Goal: Transaction & Acquisition: Purchase product/service

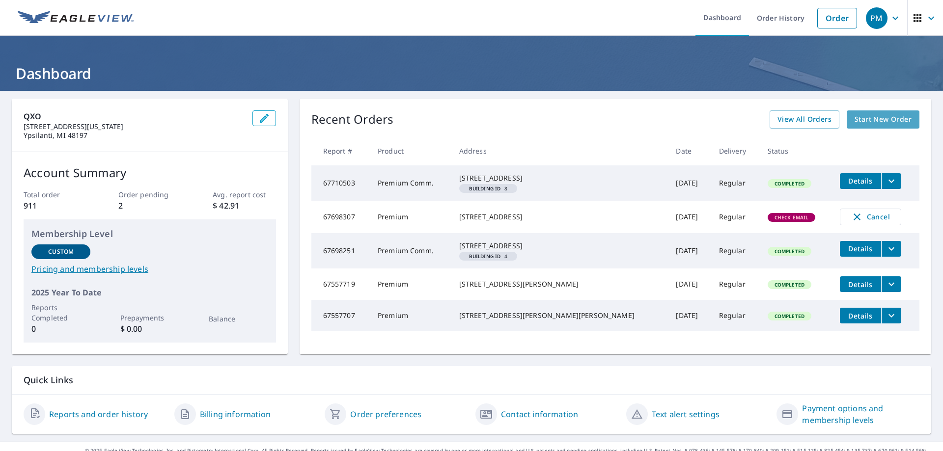
click at [894, 117] on span "Start New Order" at bounding box center [883, 119] width 57 height 12
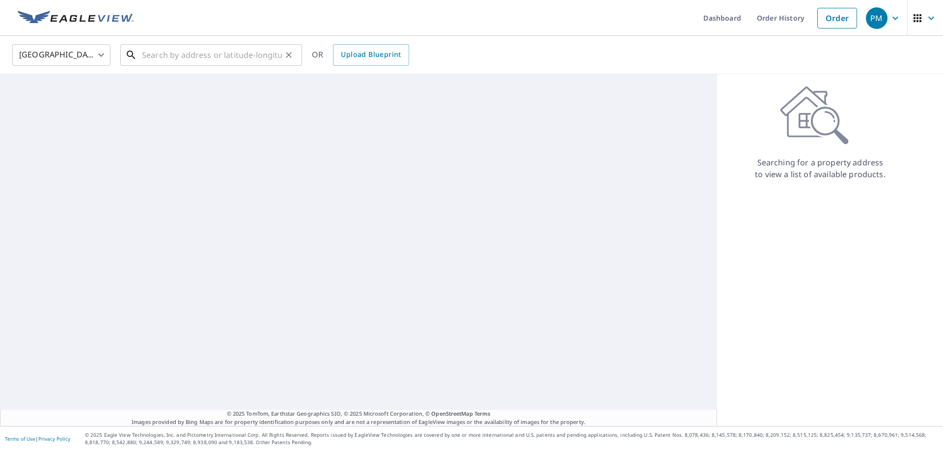
click at [218, 64] on input "text" at bounding box center [212, 55] width 140 height 28
paste input "386933"
type input "386933"
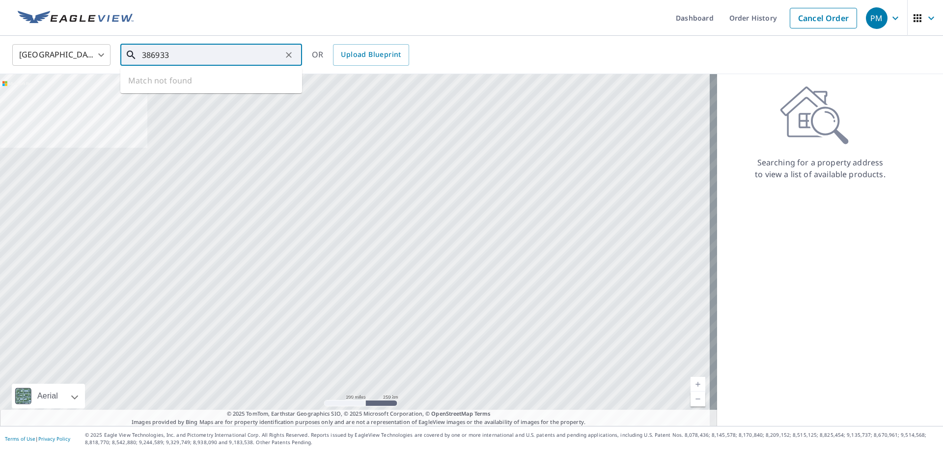
drag, startPoint x: 186, startPoint y: 56, endPoint x: 112, endPoint y: 52, distance: 74.8
click at [112, 52] on div "[GEOGRAPHIC_DATA] [GEOGRAPHIC_DATA] ​ 386933 ​ Match not found OR Upload Bluepr…" at bounding box center [468, 54] width 927 height 23
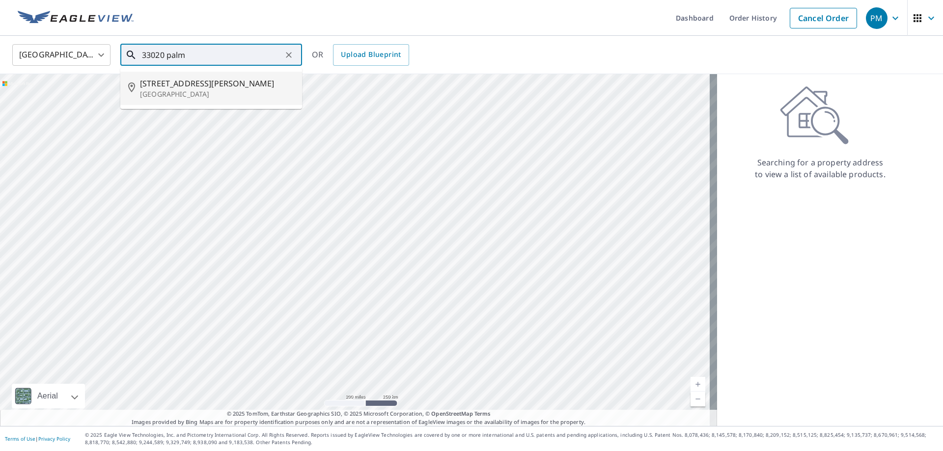
click at [180, 79] on span "[STREET_ADDRESS][PERSON_NAME]" at bounding box center [217, 84] width 154 height 12
type input "[STREET_ADDRESS][PERSON_NAME]"
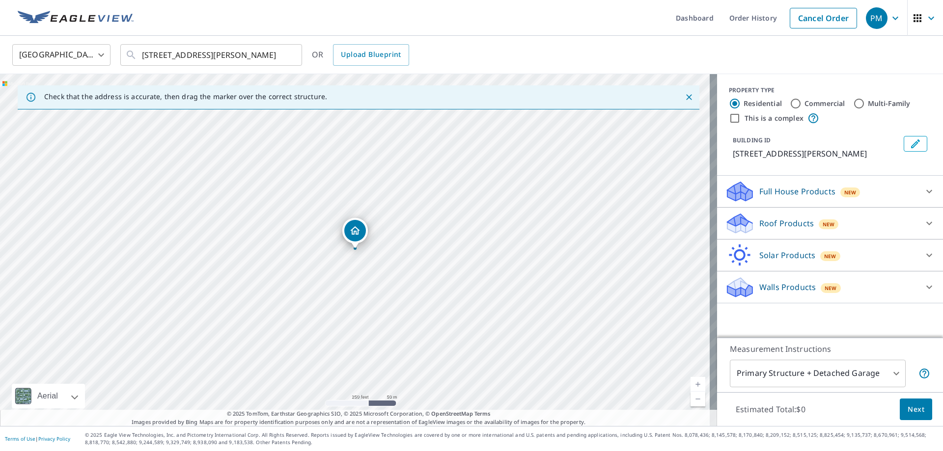
click at [783, 223] on p "Roof Products" at bounding box center [786, 224] width 55 height 12
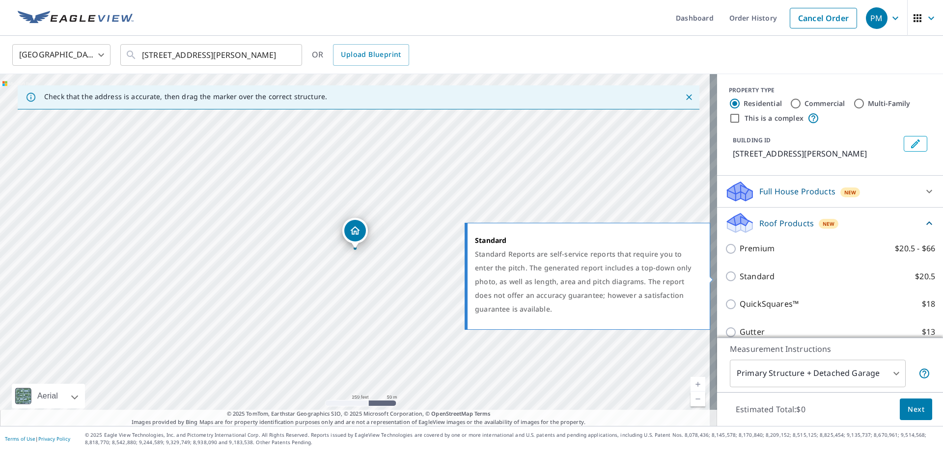
click at [881, 276] on label "Standard $20.5" at bounding box center [838, 277] width 196 height 12
click at [740, 276] on input "Standard $20.5" at bounding box center [732, 277] width 15 height 12
checkbox input "true"
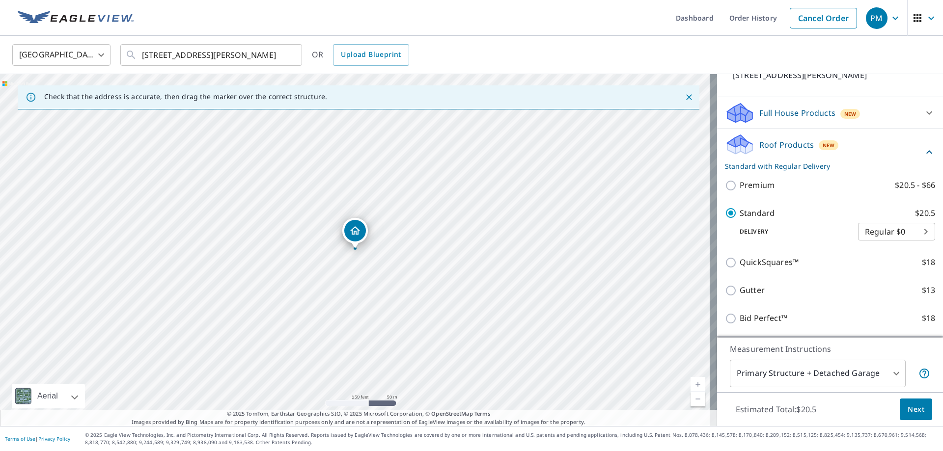
scroll to position [141, 0]
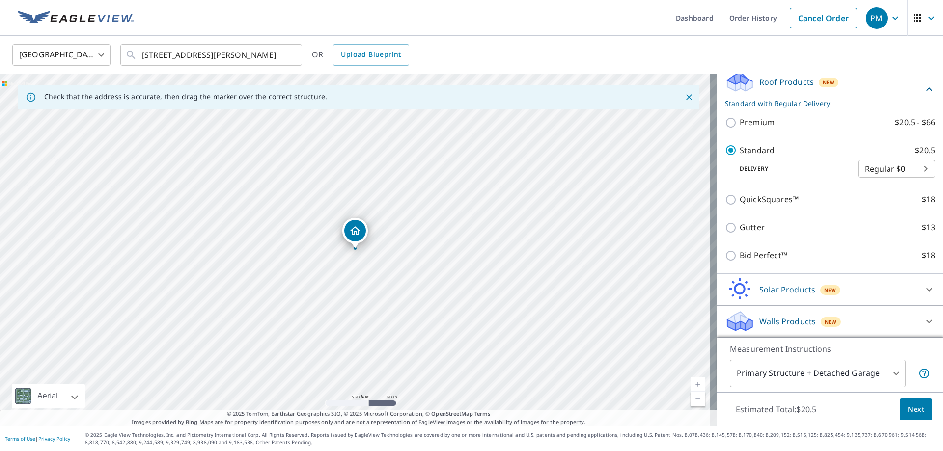
click at [921, 407] on button "Next" at bounding box center [916, 410] width 32 height 22
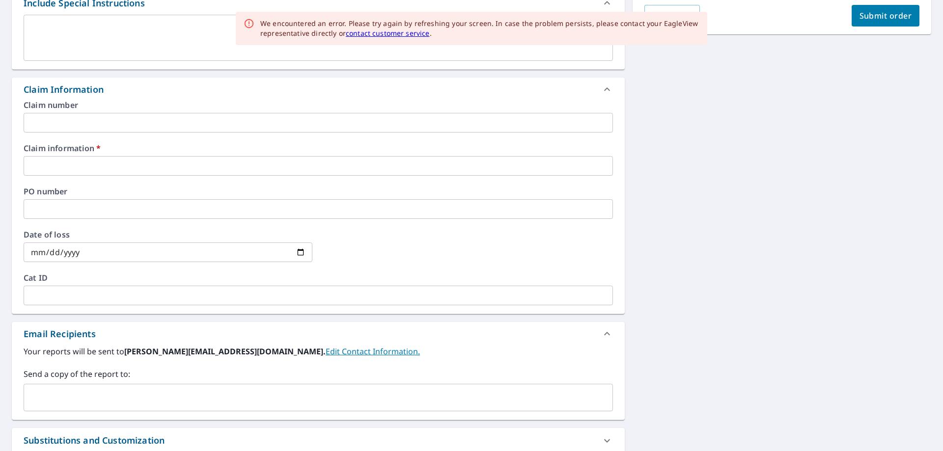
scroll to position [295, 0]
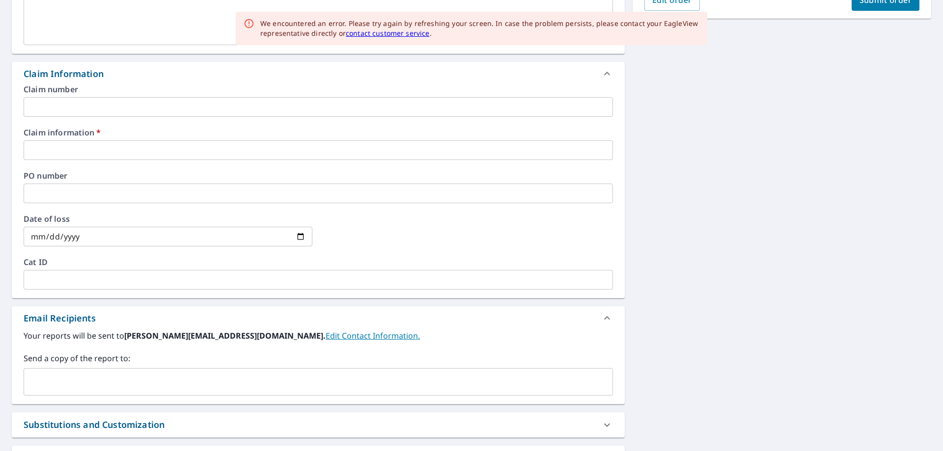
click at [59, 111] on input "text" at bounding box center [319, 107] width 590 height 20
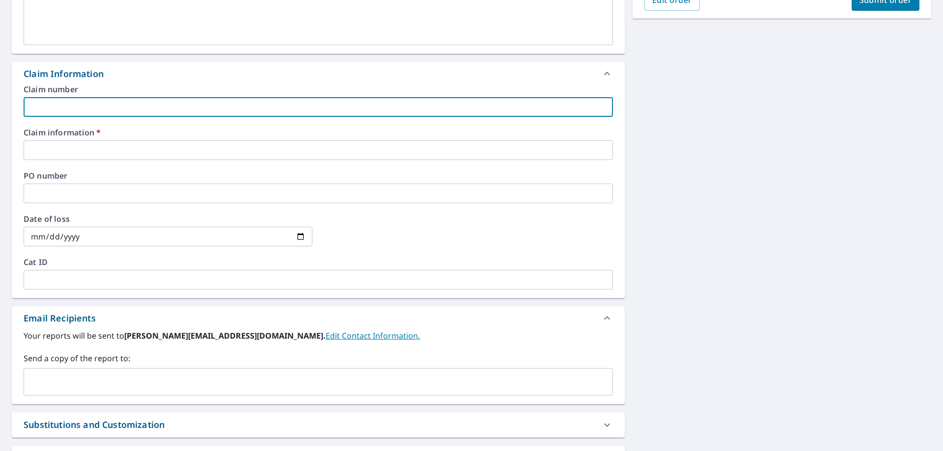
type input "o"
checkbox input "true"
type input "os"
checkbox input "true"
type input "osm"
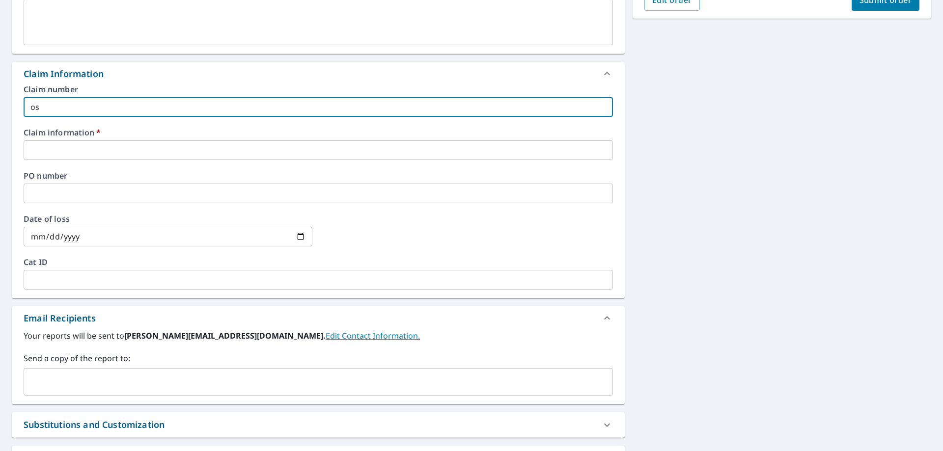
checkbox input "true"
type input "osma"
checkbox input "true"
type input "osm"
checkbox input "true"
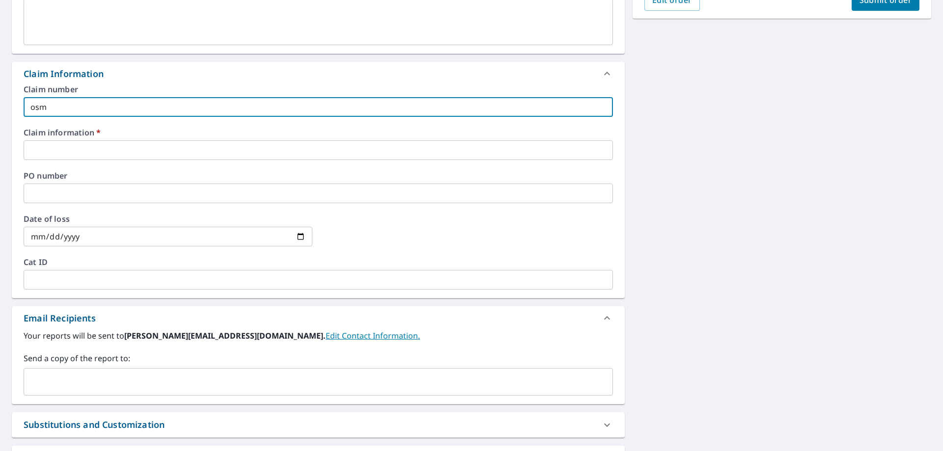
type input "os"
checkbox input "true"
type input "o"
checkbox input "true"
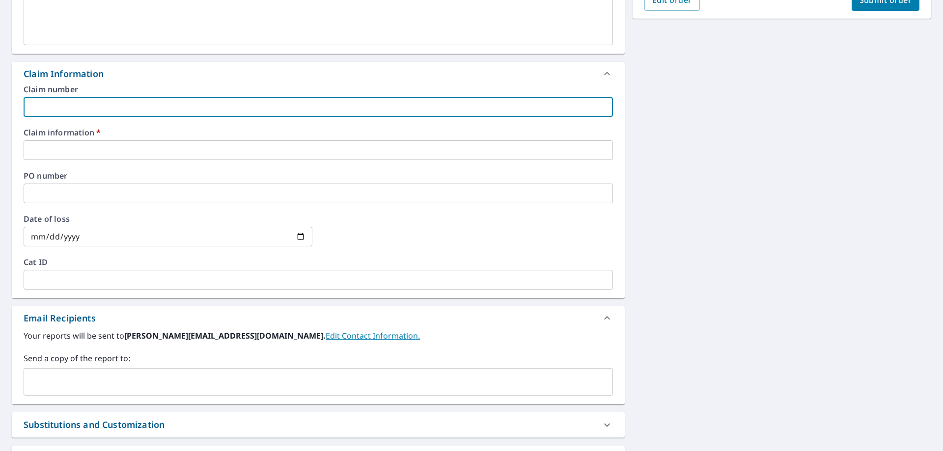
scroll to position [385, 0]
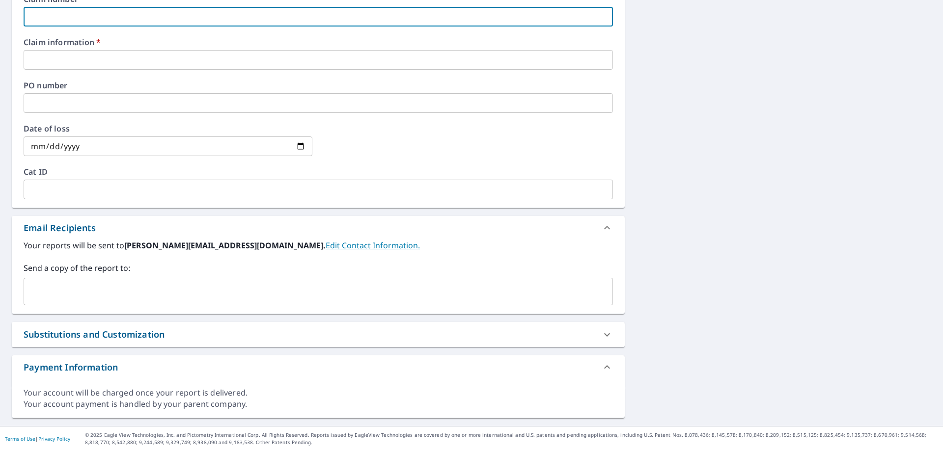
click at [123, 281] on div "​" at bounding box center [319, 292] width 590 height 28
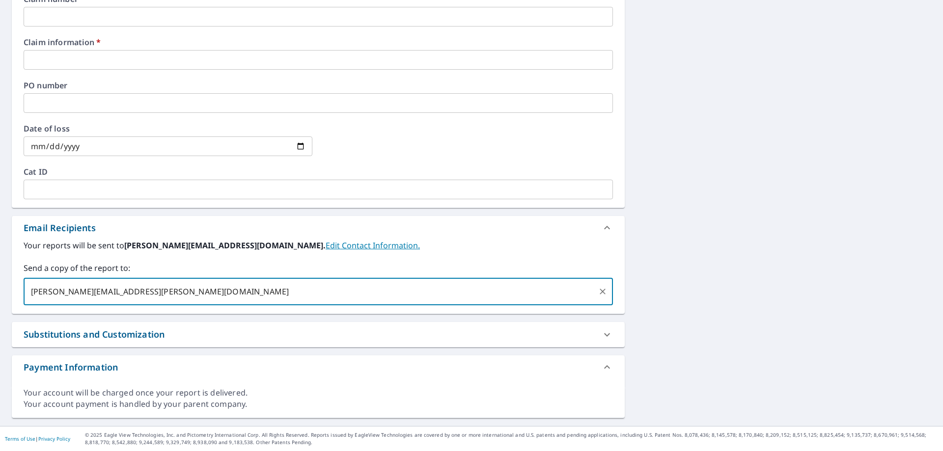
type input "[PERSON_NAME][EMAIL_ADDRESS][PERSON_NAME][DOMAIN_NAME]"
checkbox input "true"
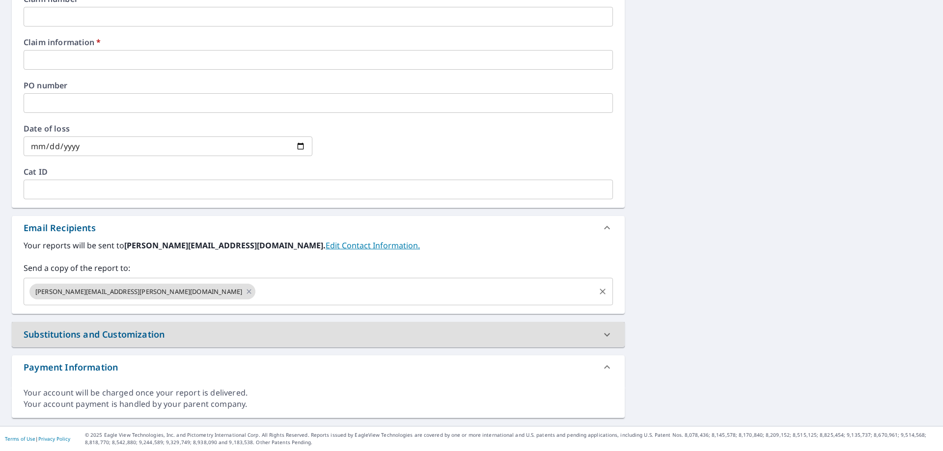
click at [257, 291] on input "text" at bounding box center [425, 291] width 337 height 19
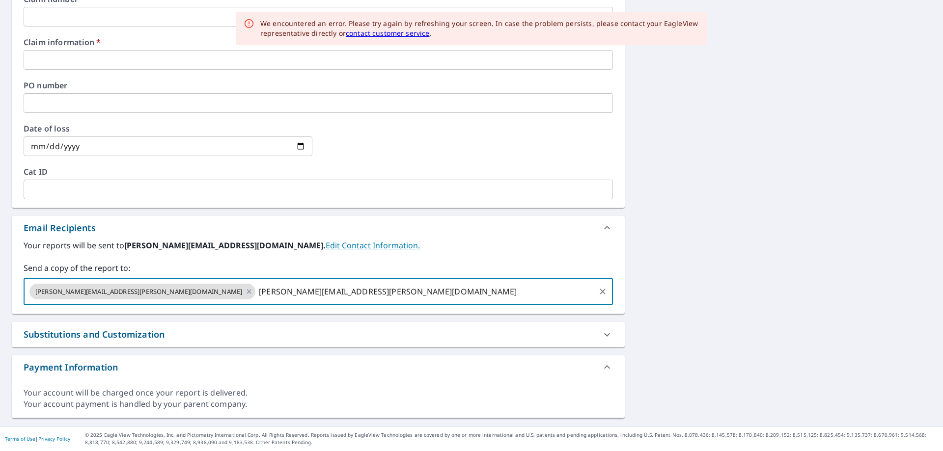
type input "[PERSON_NAME][EMAIL_ADDRESS][PERSON_NAME][DOMAIN_NAME]"
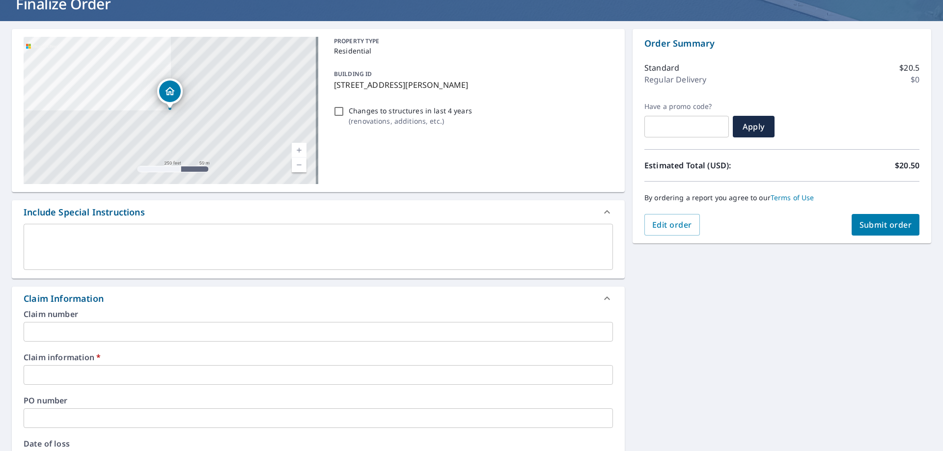
scroll to position [0, 0]
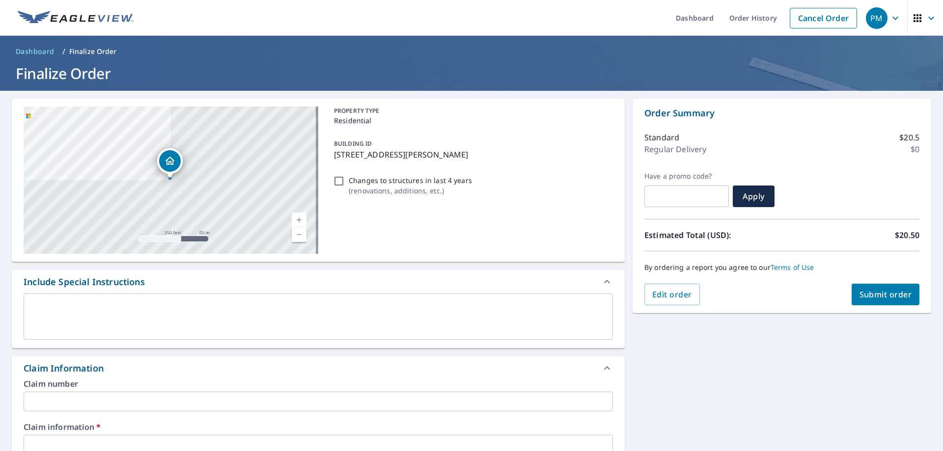
click at [883, 290] on span "Submit order" at bounding box center [886, 294] width 53 height 11
click at [894, 290] on span "Submit order" at bounding box center [886, 294] width 53 height 11
checkbox input "true"
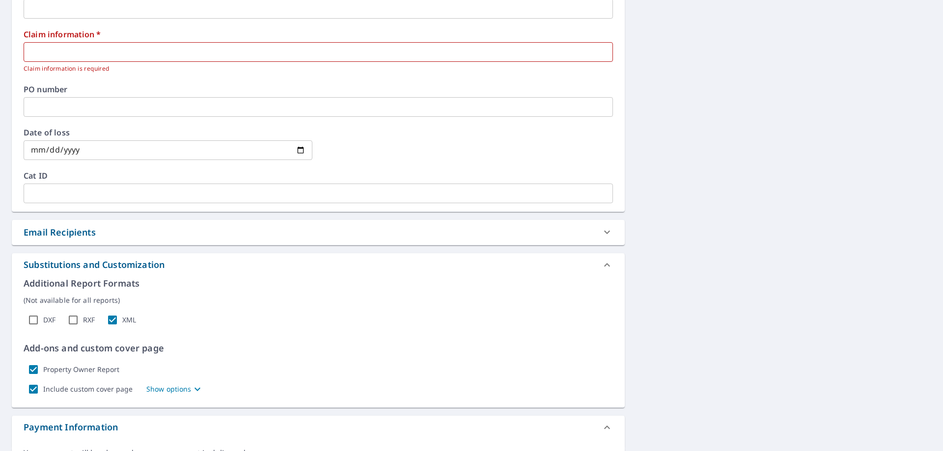
scroll to position [295, 0]
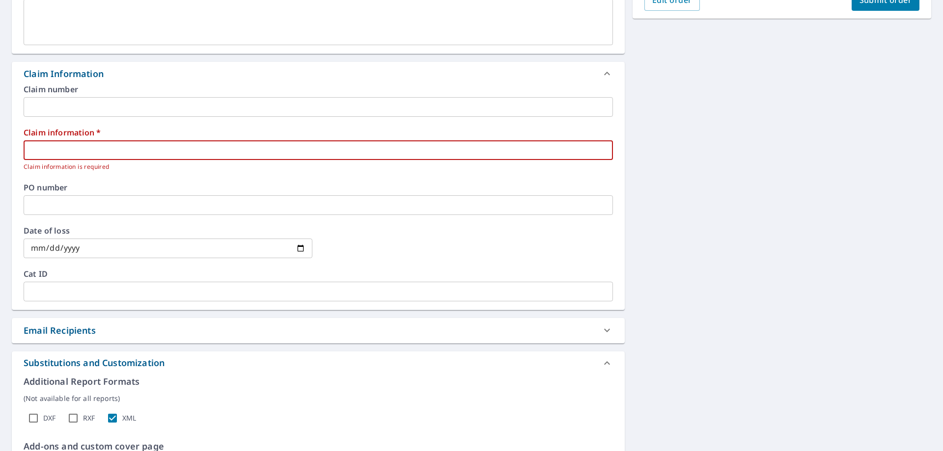
click at [77, 156] on input "text" at bounding box center [319, 151] width 590 height 20
type input "o"
checkbox input "true"
type input "os"
checkbox input "true"
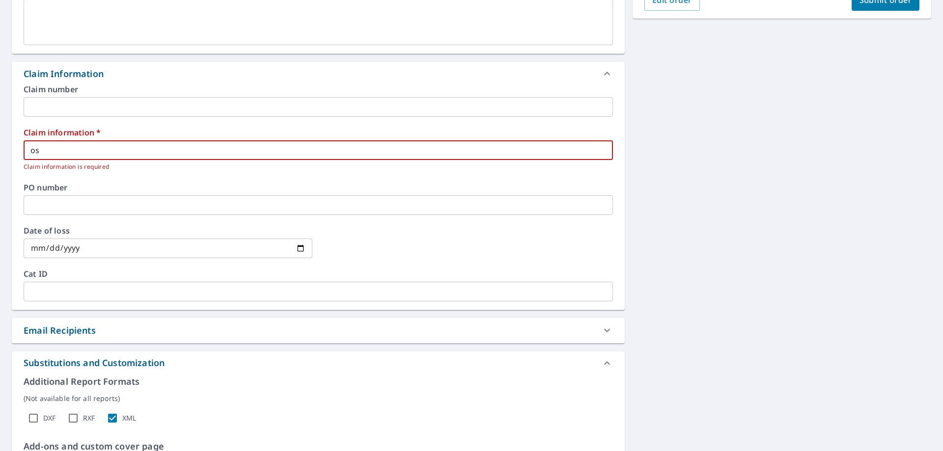
type input "osm"
checkbox input "true"
type input "osma"
checkbox input "true"
type input "[PERSON_NAME]"
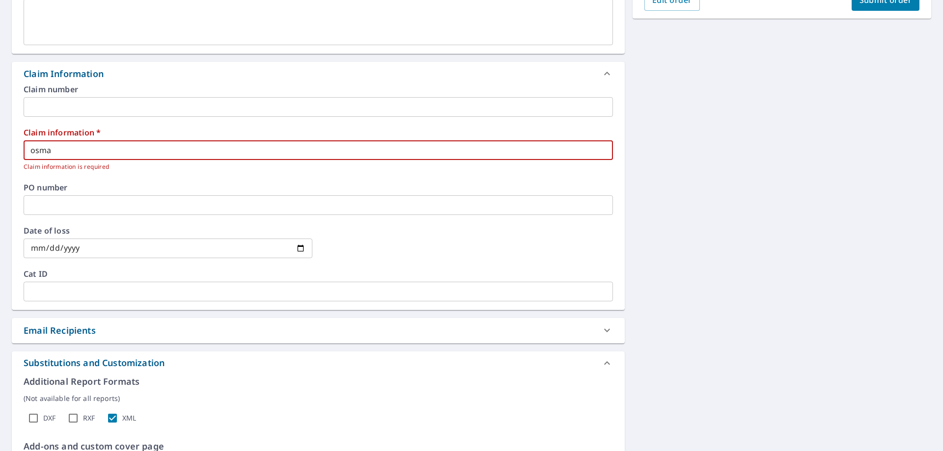
checkbox input "true"
type input "[PERSON_NAME]"
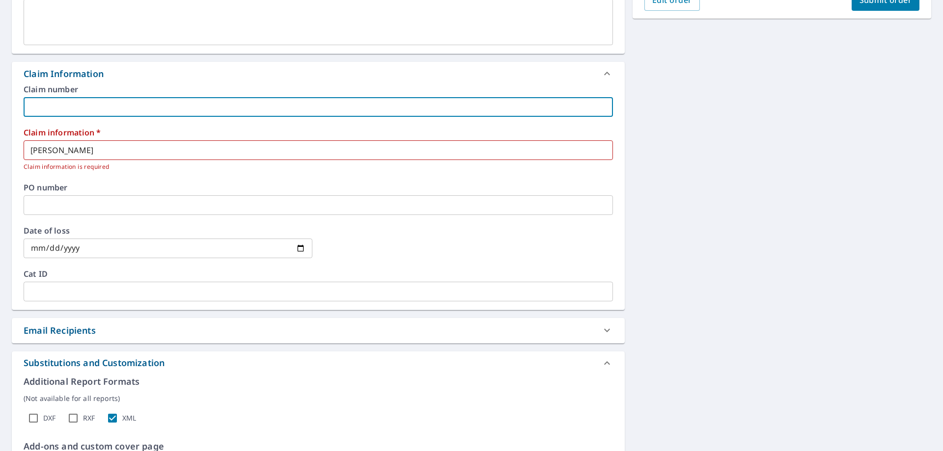
click at [51, 112] on input "text" at bounding box center [319, 107] width 590 height 20
type input "o"
checkbox input "true"
type input "os"
checkbox input "true"
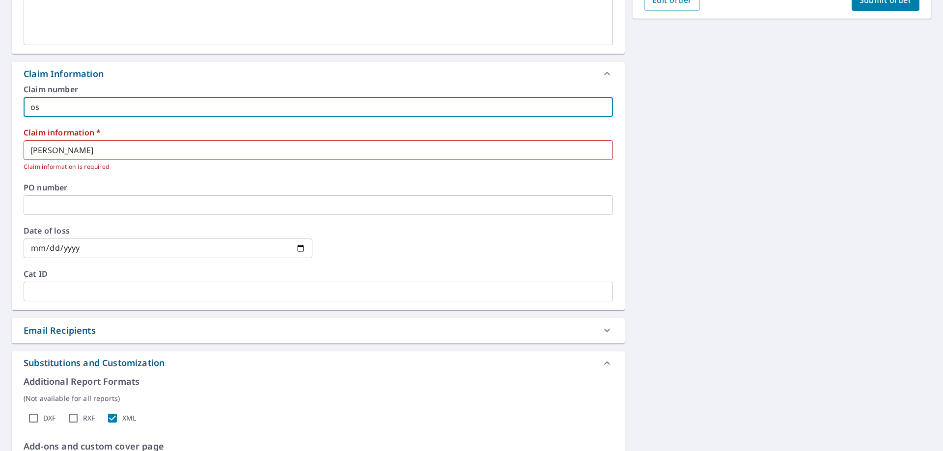
type input "osm"
checkbox input "true"
type input "osma"
checkbox input "true"
type input "[PERSON_NAME]"
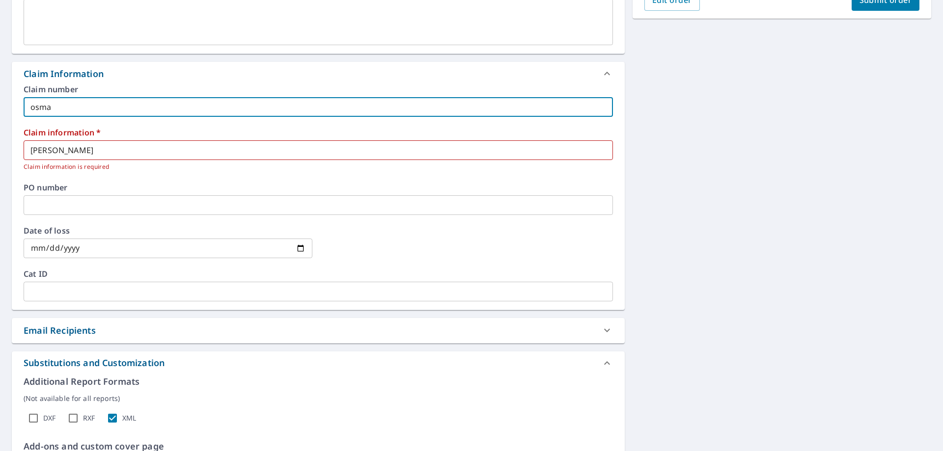
checkbox input "true"
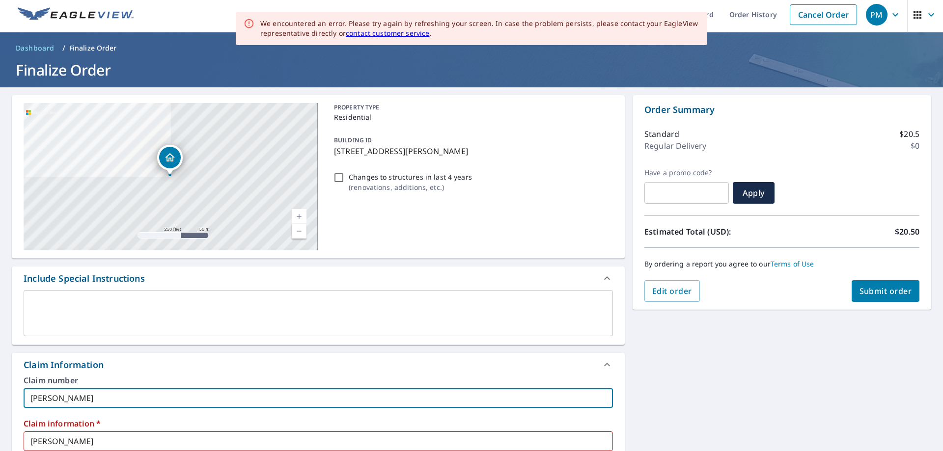
scroll to position [0, 0]
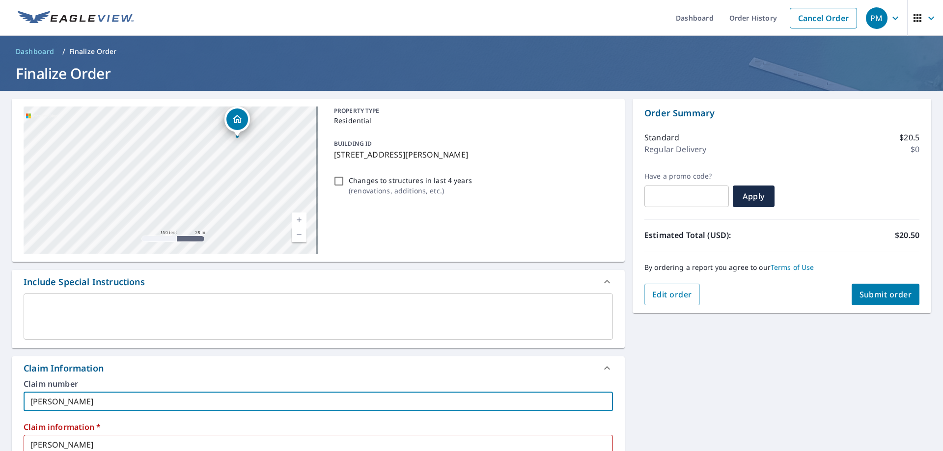
type input "[PERSON_NAME]"
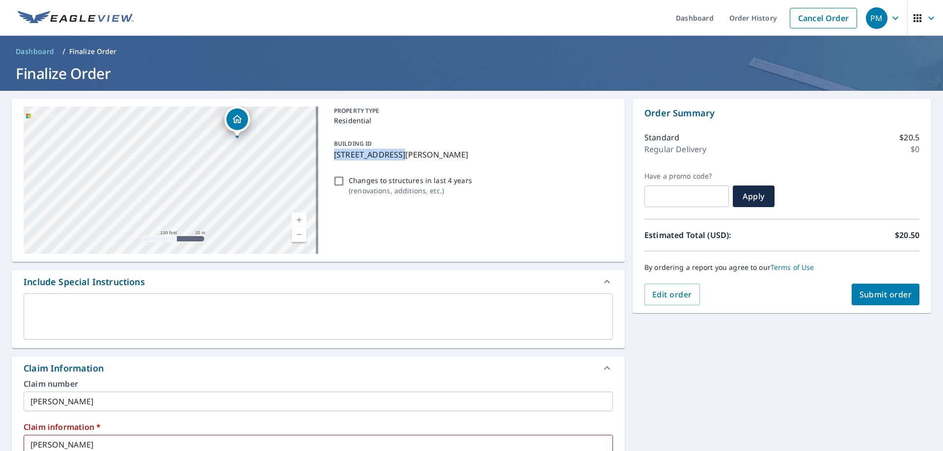
drag, startPoint x: 332, startPoint y: 156, endPoint x: 396, endPoint y: 152, distance: 64.5
click at [396, 152] on p "[STREET_ADDRESS][PERSON_NAME]" at bounding box center [471, 155] width 275 height 12
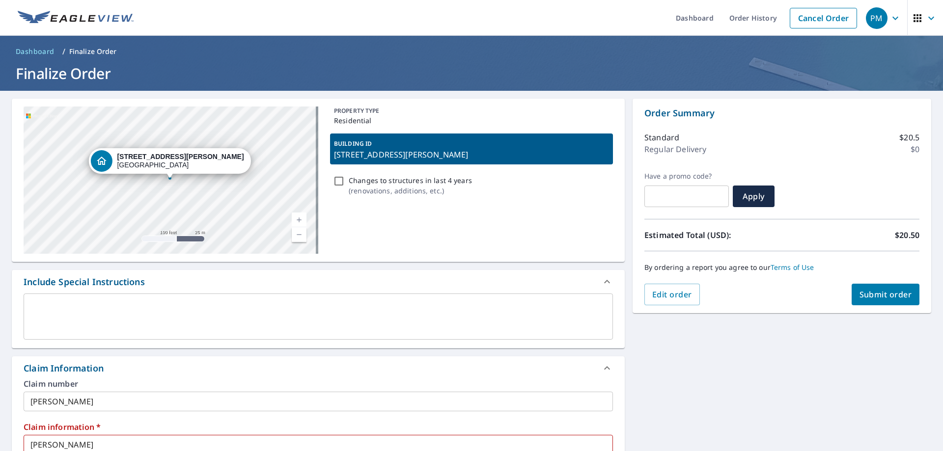
click at [379, 198] on div "Changes to structures in last 4 years ( renovations, additions, etc. )" at bounding box center [471, 185] width 283 height 27
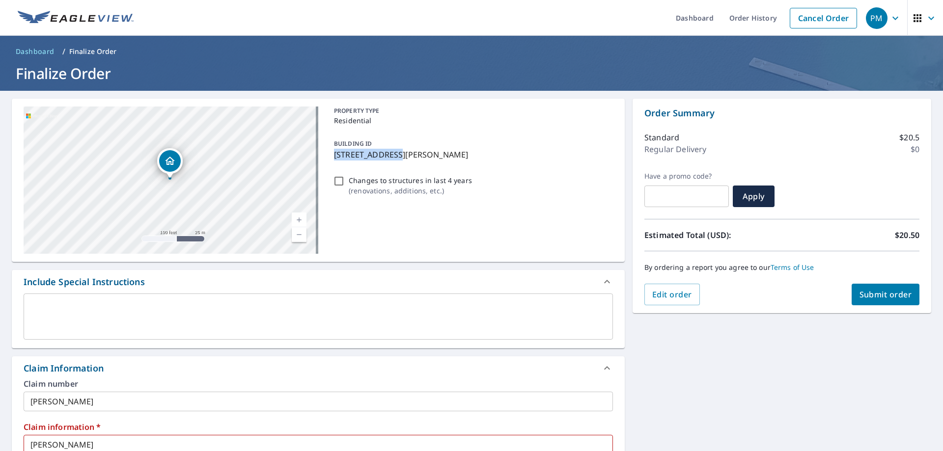
drag, startPoint x: 331, startPoint y: 154, endPoint x: 394, endPoint y: 158, distance: 63.0
click at [394, 158] on p "[STREET_ADDRESS][PERSON_NAME]" at bounding box center [471, 155] width 275 height 12
checkbox input "true"
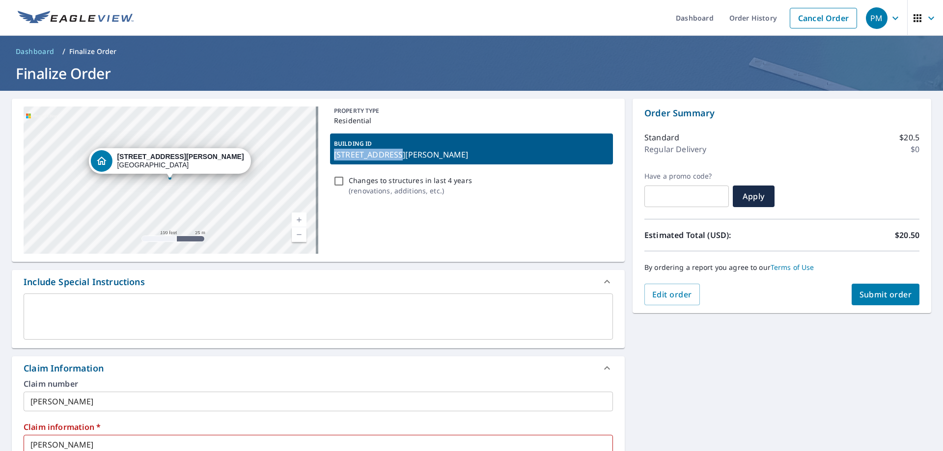
copy p "[STREET_ADDRESS][PERSON_NAME]"
click at [372, 175] on p "Changes to structures in last 4 years" at bounding box center [410, 180] width 123 height 10
click at [345, 175] on input "Changes to structures in last 4 years ( renovations, additions, etc. )" at bounding box center [339, 181] width 12 height 12
checkbox input "true"
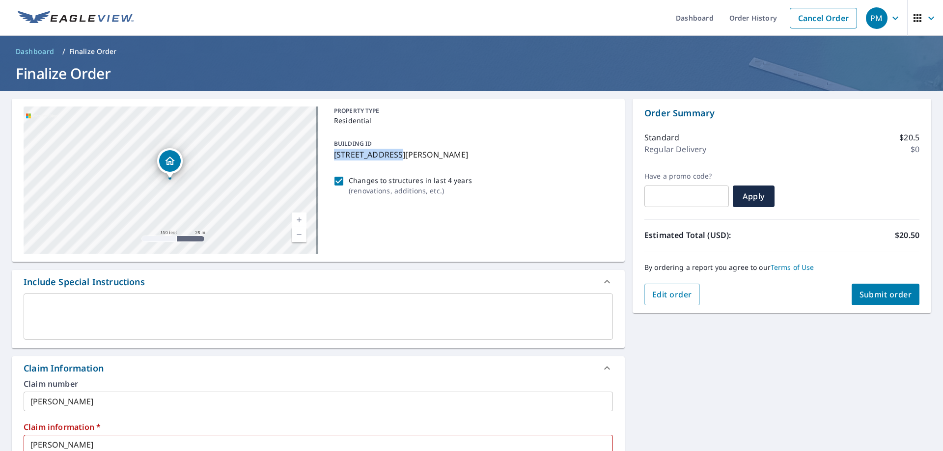
drag, startPoint x: 332, startPoint y: 156, endPoint x: 393, endPoint y: 159, distance: 61.0
click at [393, 159] on p "[STREET_ADDRESS][PERSON_NAME]" at bounding box center [471, 155] width 275 height 12
checkbox input "true"
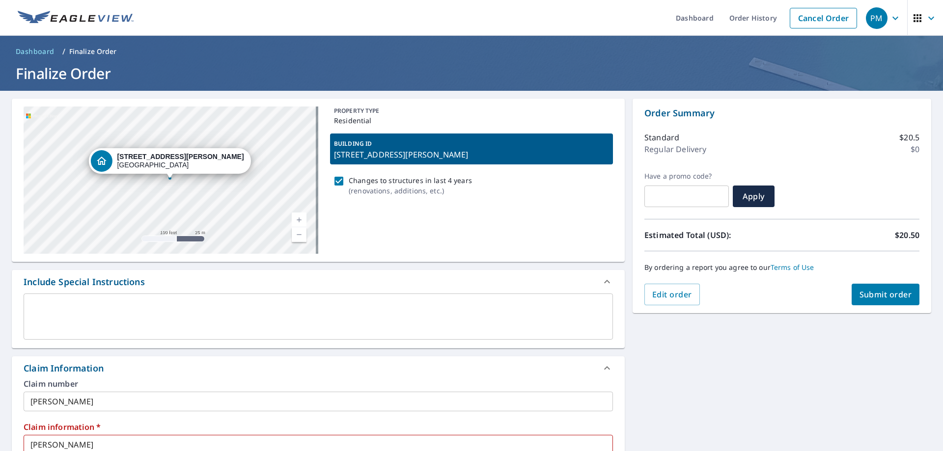
click at [587, 340] on div "x ​" at bounding box center [318, 321] width 613 height 55
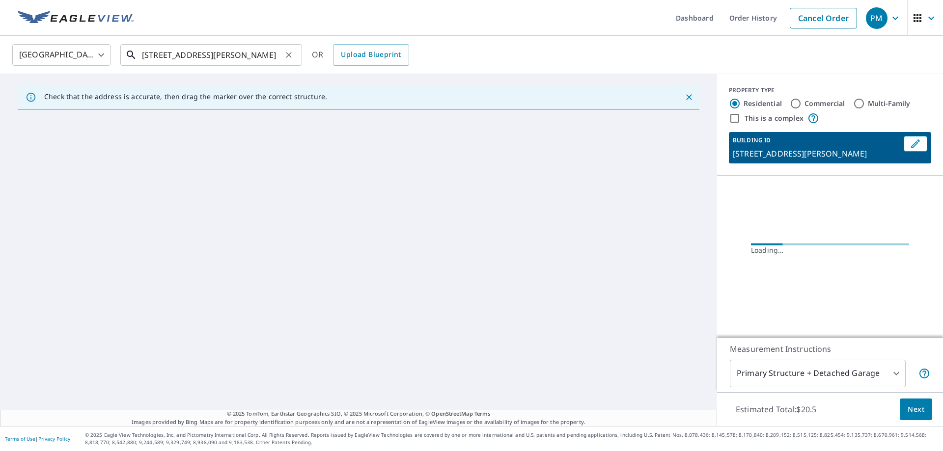
click at [192, 58] on input "[STREET_ADDRESS][PERSON_NAME]" at bounding box center [212, 55] width 140 height 28
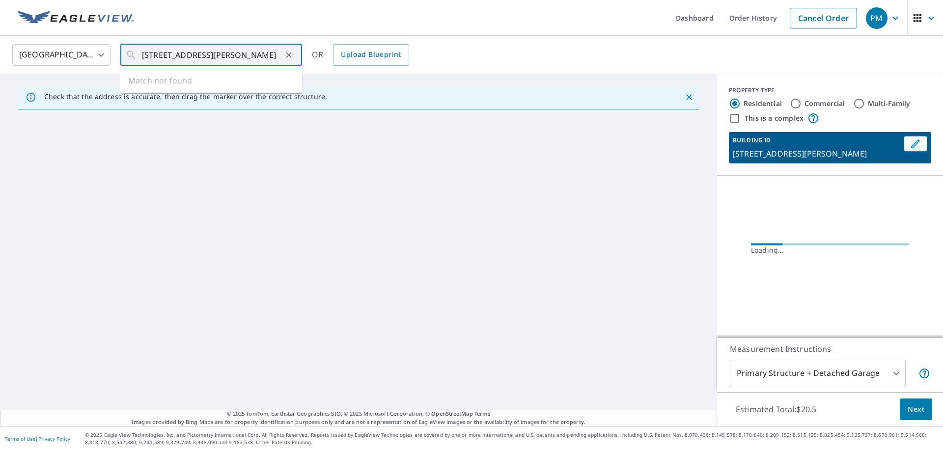
click at [325, 78] on div "Check that the address is accurate, then drag the marker over the correct struc…" at bounding box center [358, 250] width 717 height 352
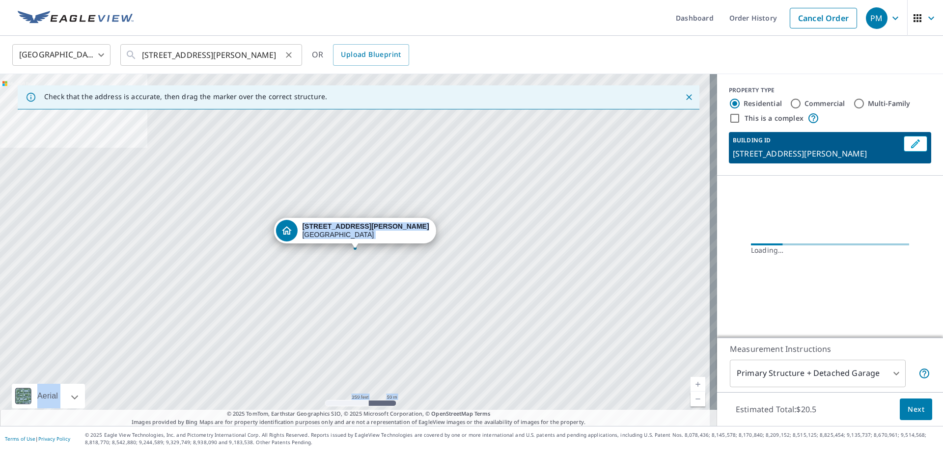
click at [285, 55] on icon "Clear" at bounding box center [289, 55] width 10 height 10
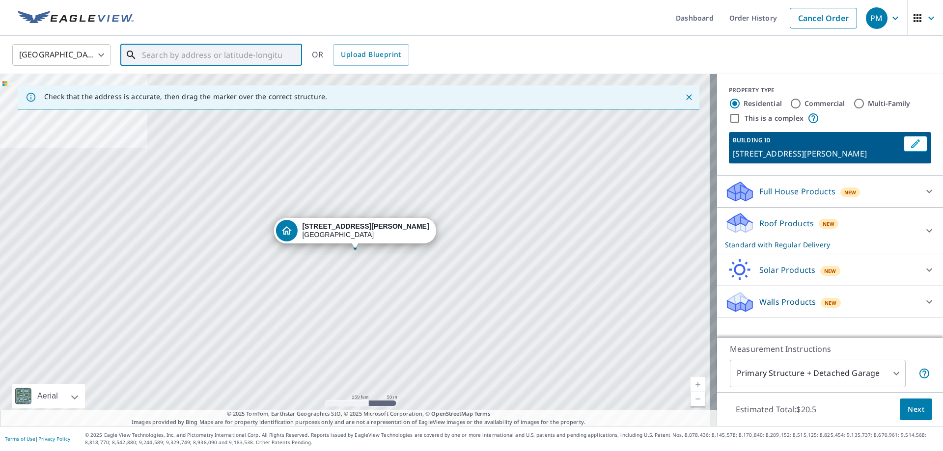
click at [220, 56] on input "text" at bounding box center [212, 55] width 140 height 28
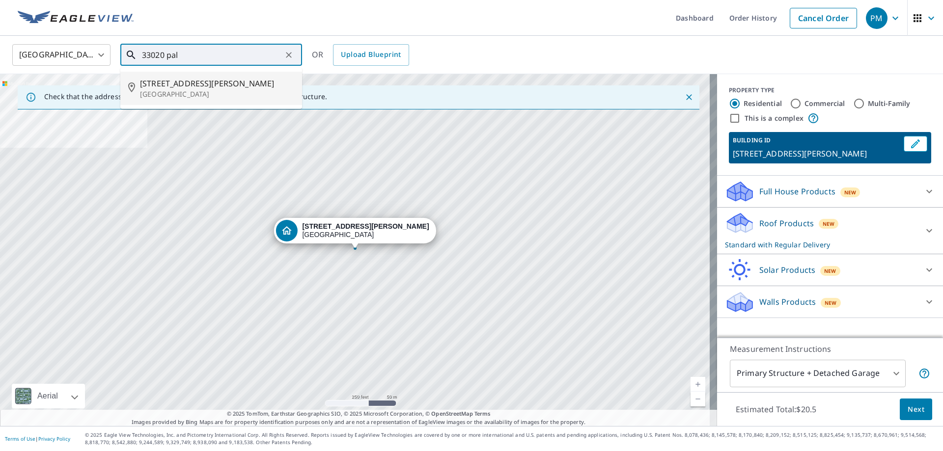
click at [203, 90] on p "[GEOGRAPHIC_DATA]" at bounding box center [217, 94] width 154 height 10
type input "[STREET_ADDRESS][PERSON_NAME]"
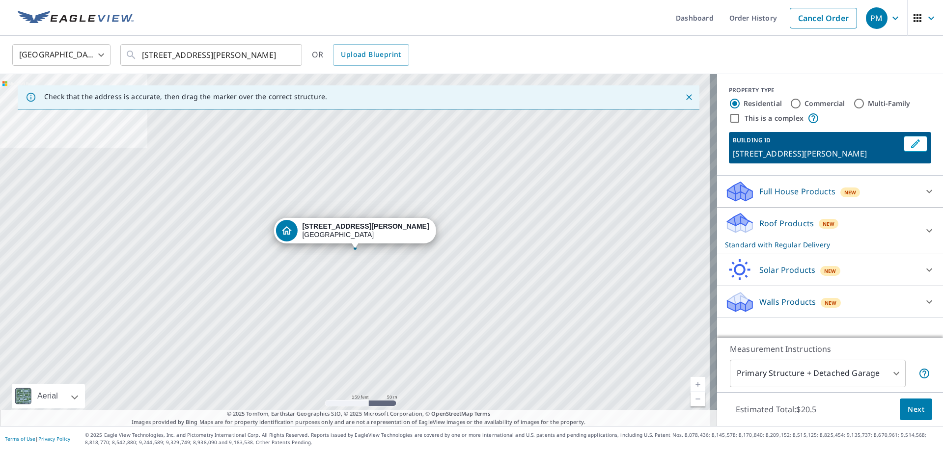
click at [856, 230] on div "Roof Products New Standard with Regular Delivery" at bounding box center [821, 231] width 193 height 38
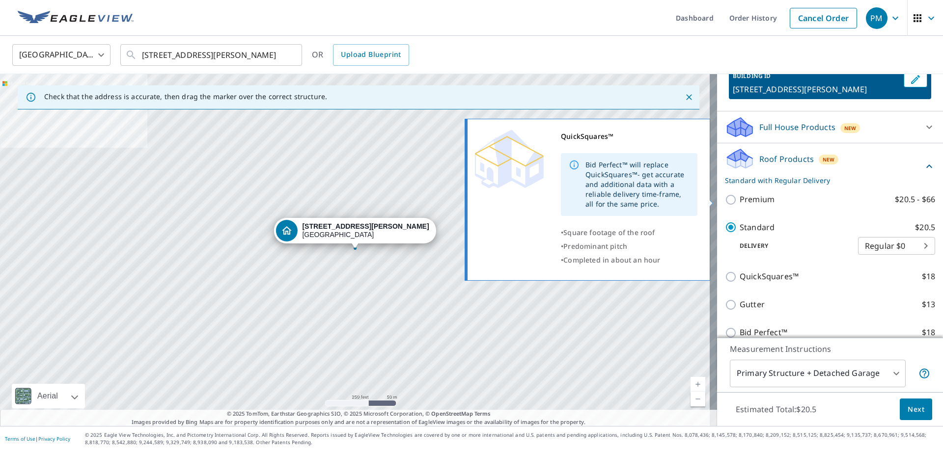
scroll to position [141, 0]
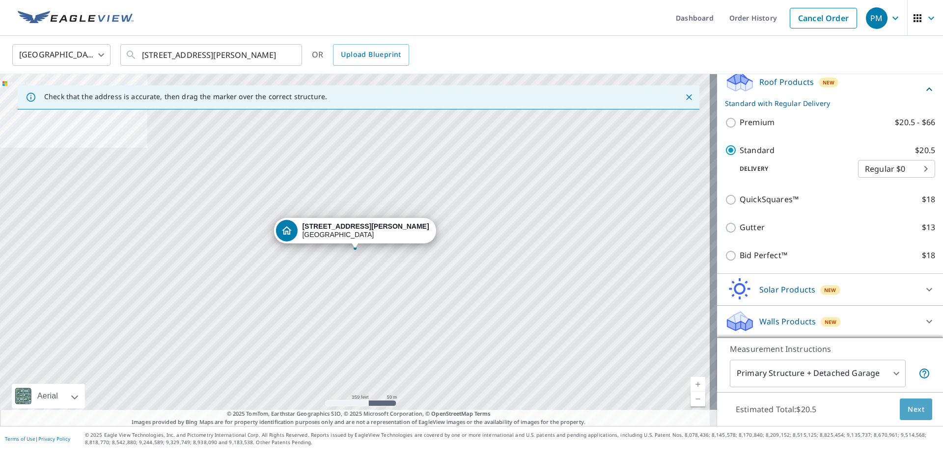
click at [917, 414] on button "Next" at bounding box center [916, 410] width 32 height 22
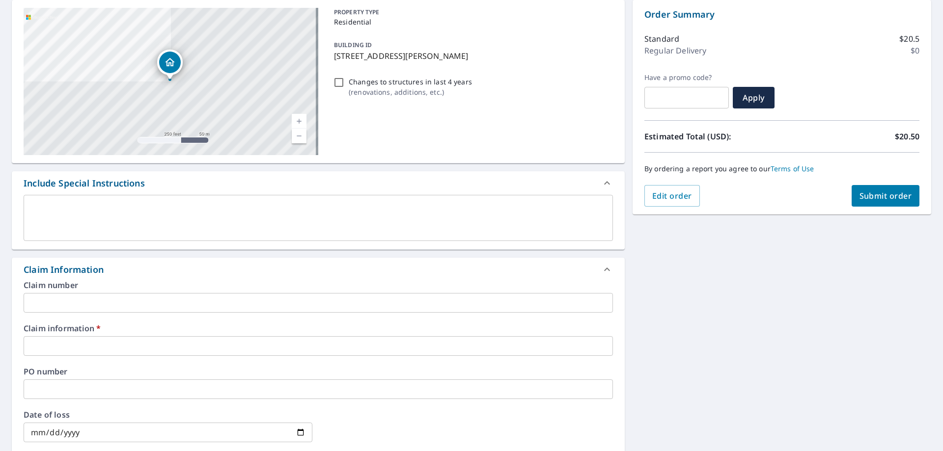
scroll to position [197, 0]
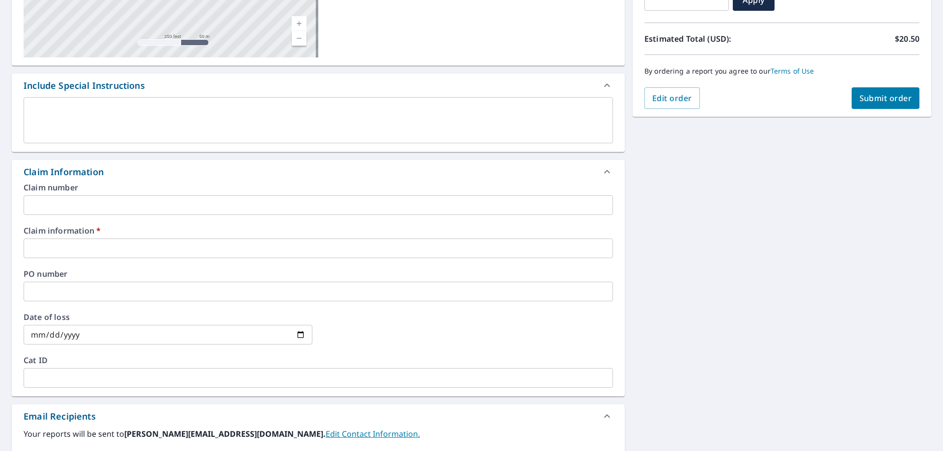
click at [54, 212] on input "text" at bounding box center [319, 206] width 590 height 20
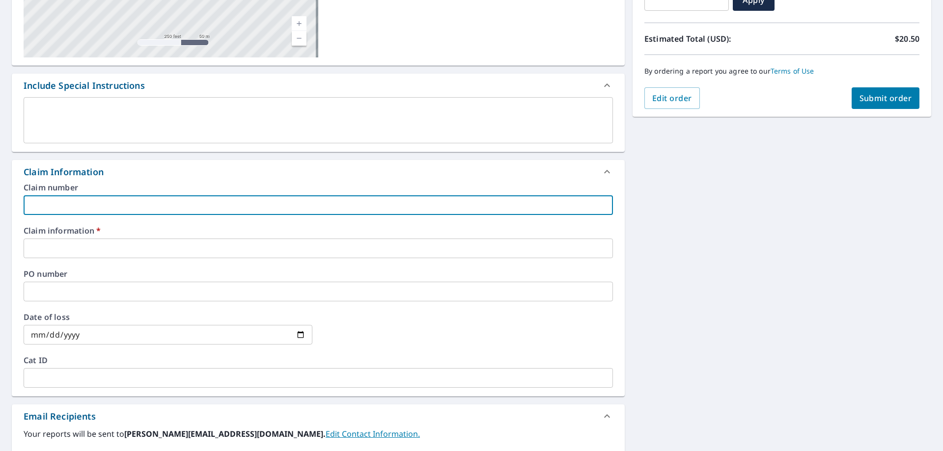
click at [40, 203] on input "text" at bounding box center [319, 206] width 590 height 20
type input "3"
checkbox input "true"
type input "33"
checkbox input "true"
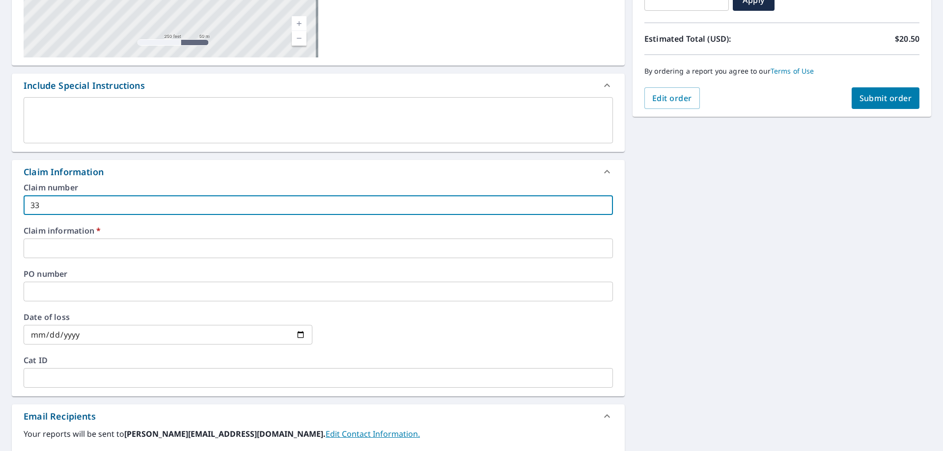
type input "330"
checkbox input "true"
type input "3302"
checkbox input "true"
type input "33020"
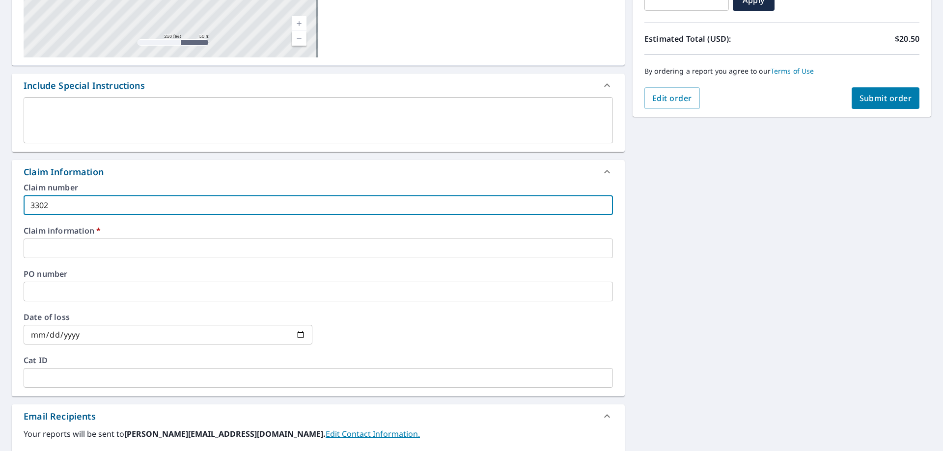
checkbox input "true"
type input "33020"
checkbox input "true"
type input "33020 p"
checkbox input "true"
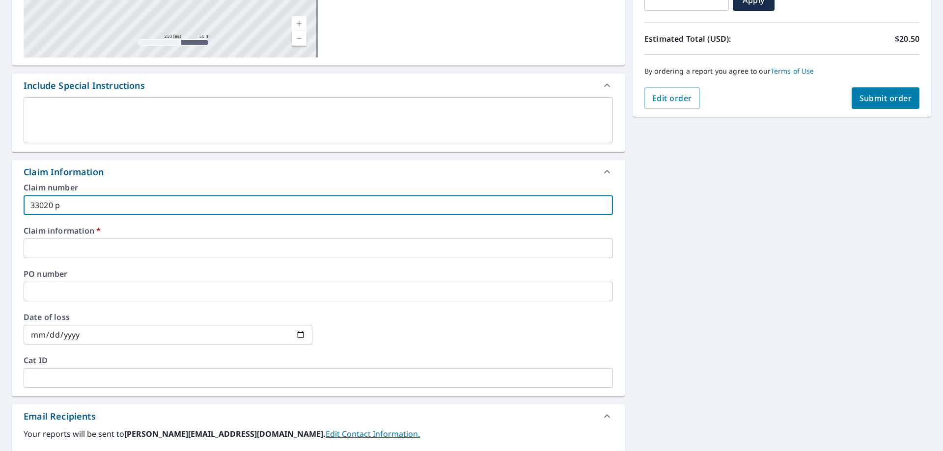
type input "33020"
checkbox input "true"
type input "33020"
checkbox input "true"
type input "3302"
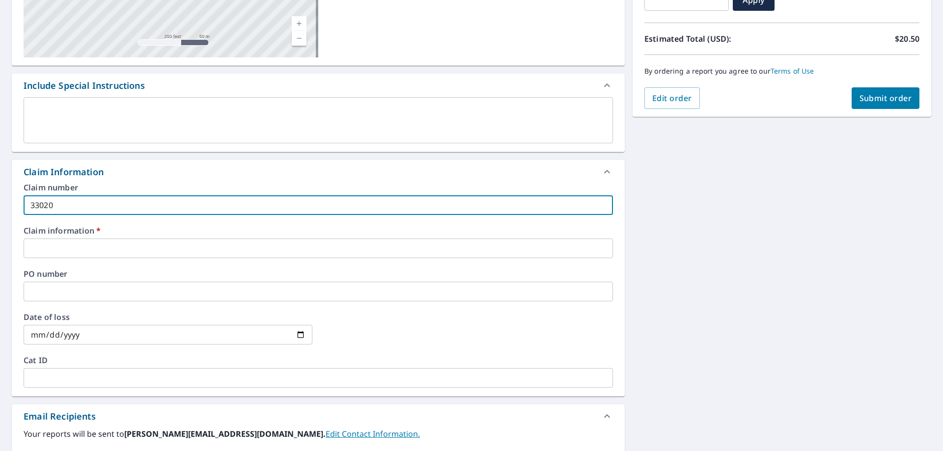
checkbox input "true"
type input "330"
checkbox input "true"
type input "33"
checkbox input "true"
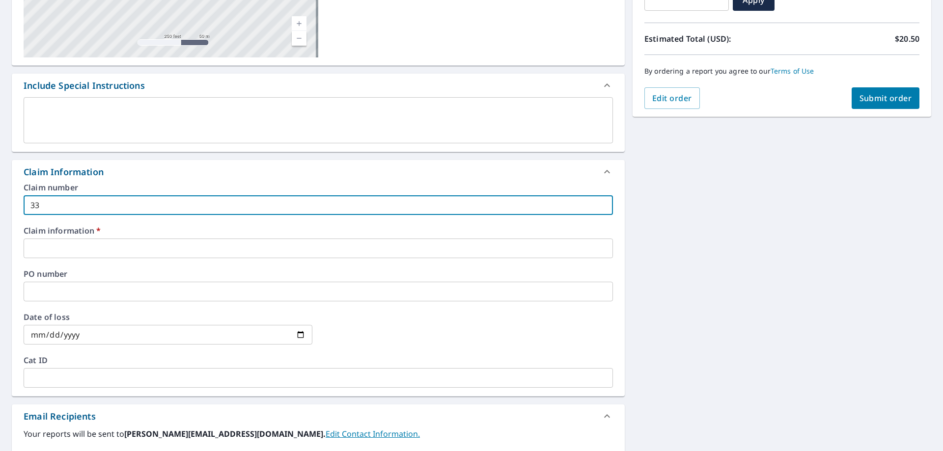
type input "3"
checkbox input "true"
type input "O"
checkbox input "true"
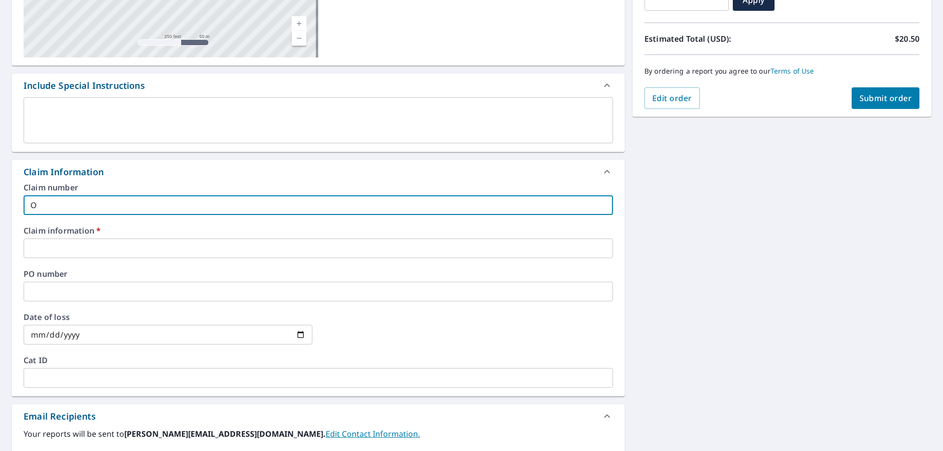
type input "OS"
checkbox input "true"
type input "OSM"
checkbox input "true"
type input "OSM<"
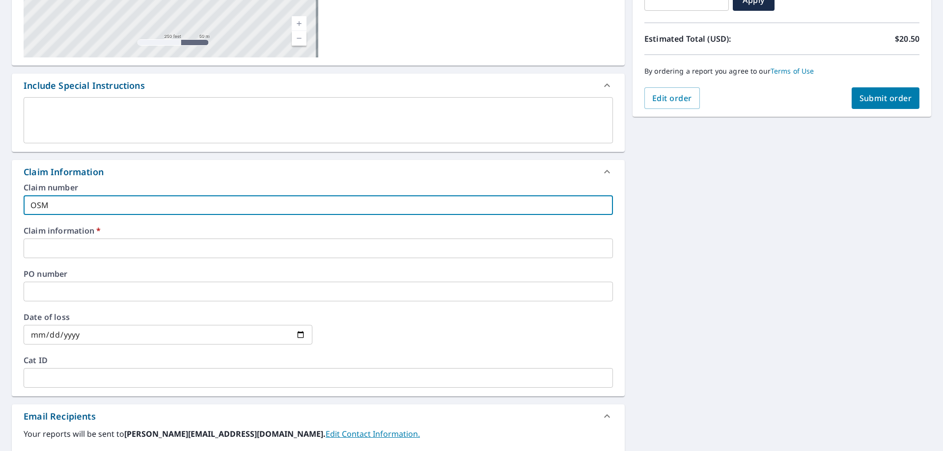
checkbox input "true"
type input "OSM<A"
checkbox input "true"
type input "OSM<"
checkbox input "true"
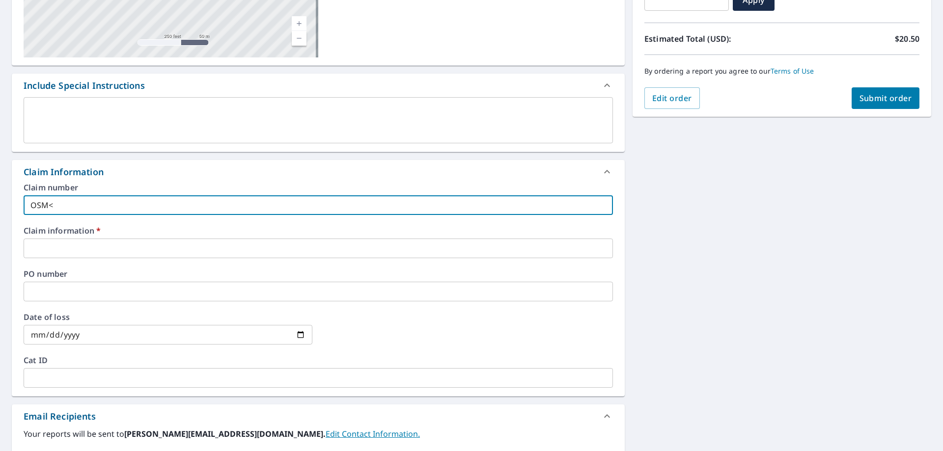
type input "OSM"
checkbox input "true"
type input "OSMA"
checkbox input "true"
type input "[PERSON_NAME]"
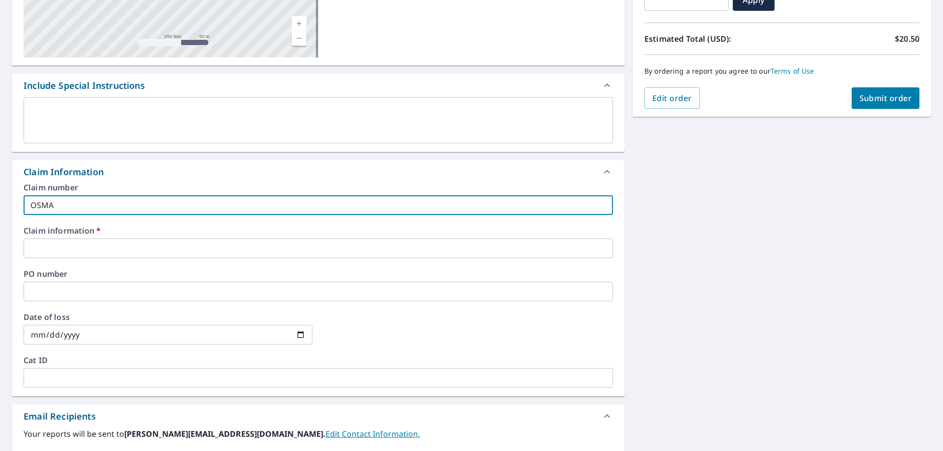
checkbox input "true"
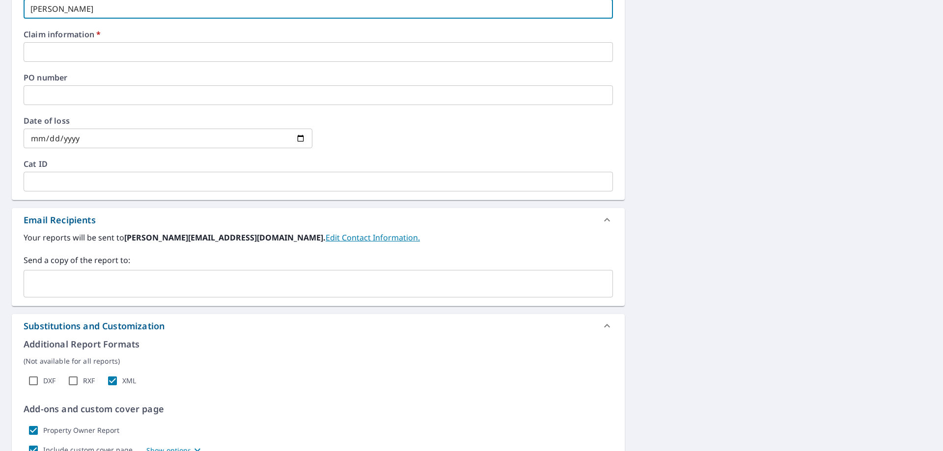
type input "[PERSON_NAME]"
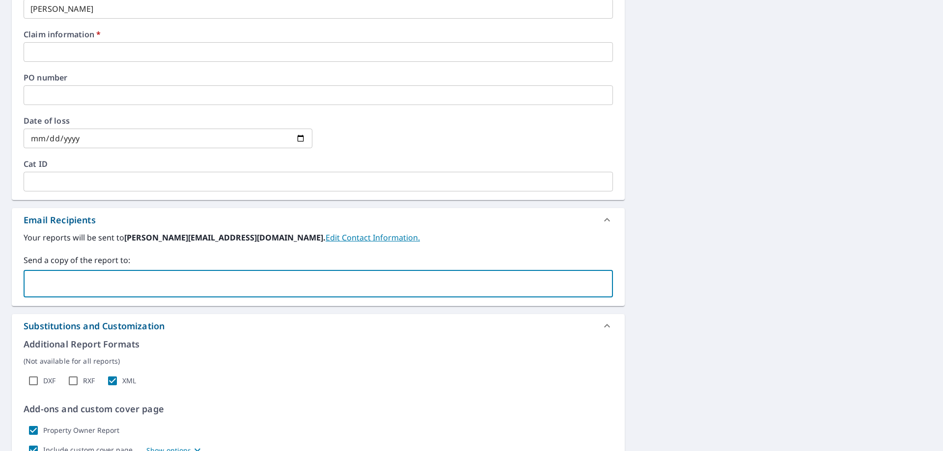
click at [64, 292] on input "text" at bounding box center [311, 284] width 566 height 19
type input "[PERSON_NAME][EMAIL_ADDRESS][PERSON_NAME][DOMAIN_NAME]"
checkbox input "true"
click at [257, 286] on input "text" at bounding box center [425, 284] width 337 height 19
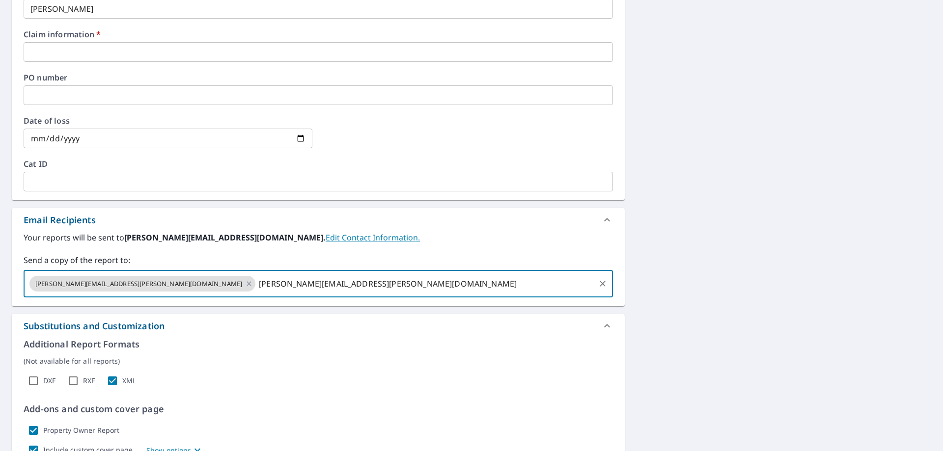
type input "[PERSON_NAME][EMAIL_ADDRESS][PERSON_NAME][DOMAIN_NAME]"
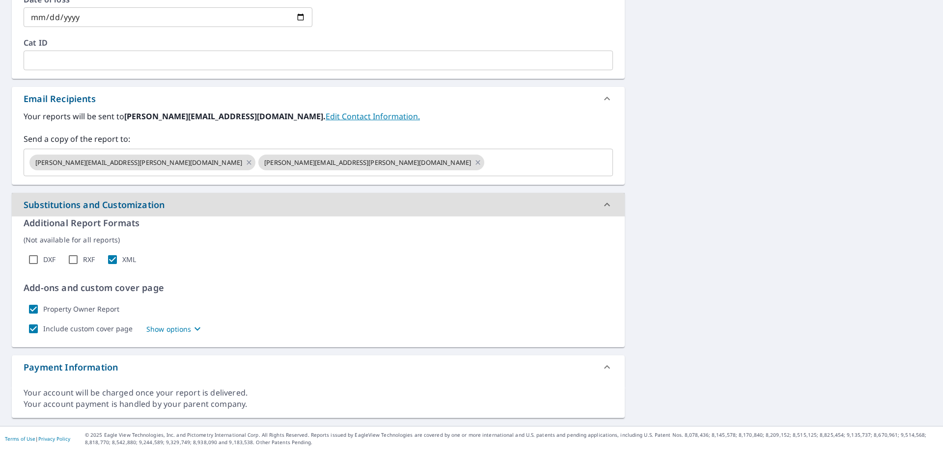
scroll to position [23, 0]
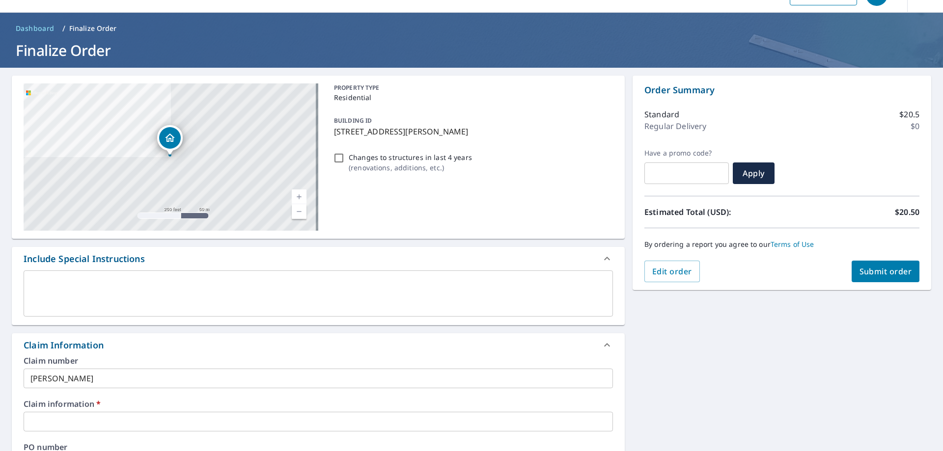
click at [878, 260] on div "By ordering a report you agree to our Terms of Use" at bounding box center [782, 244] width 275 height 32
drag, startPoint x: 878, startPoint y: 260, endPoint x: 877, endPoint y: 267, distance: 6.4
click at [878, 260] on div "By ordering a report you agree to our Terms of Use" at bounding box center [782, 244] width 275 height 32
click at [877, 266] on span "Submit order" at bounding box center [886, 271] width 53 height 11
checkbox input "true"
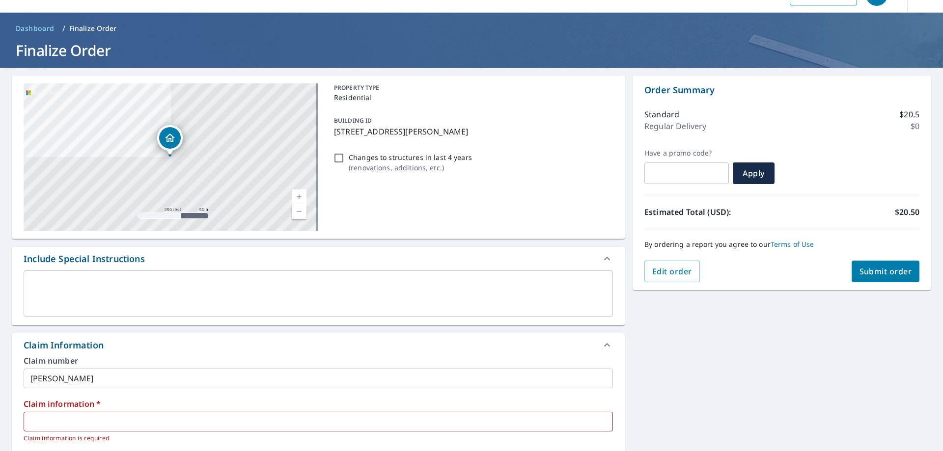
click at [891, 253] on div "By ordering a report you agree to our Terms of Use" at bounding box center [782, 244] width 275 height 32
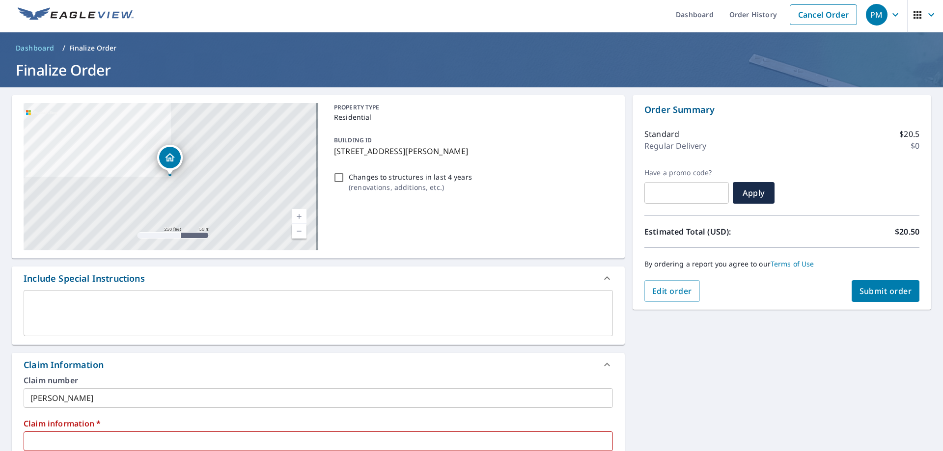
click at [888, 269] on div "Order Summary Standard $20.5 Regular Delivery $0 Have a promo code? ​ Apply Est…" at bounding box center [782, 202] width 299 height 215
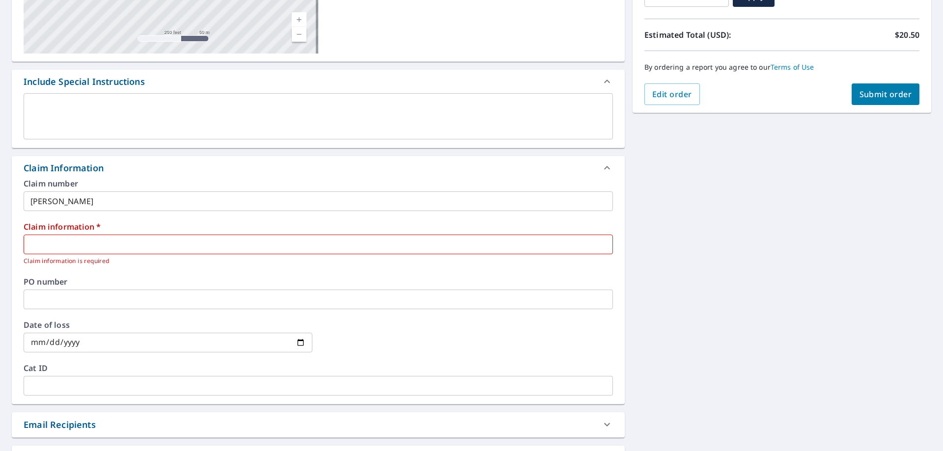
scroll to position [246, 0]
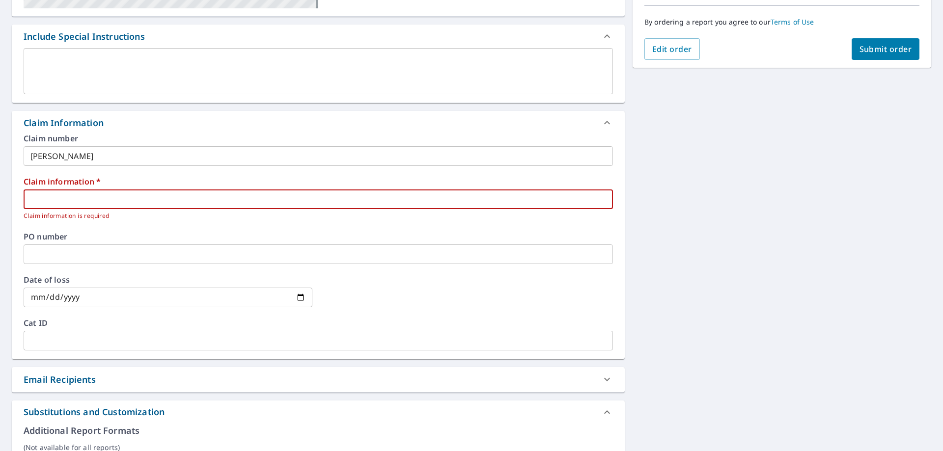
click at [90, 201] on input "text" at bounding box center [319, 200] width 590 height 20
type input "O"
checkbox input "true"
type input "OS"
checkbox input "true"
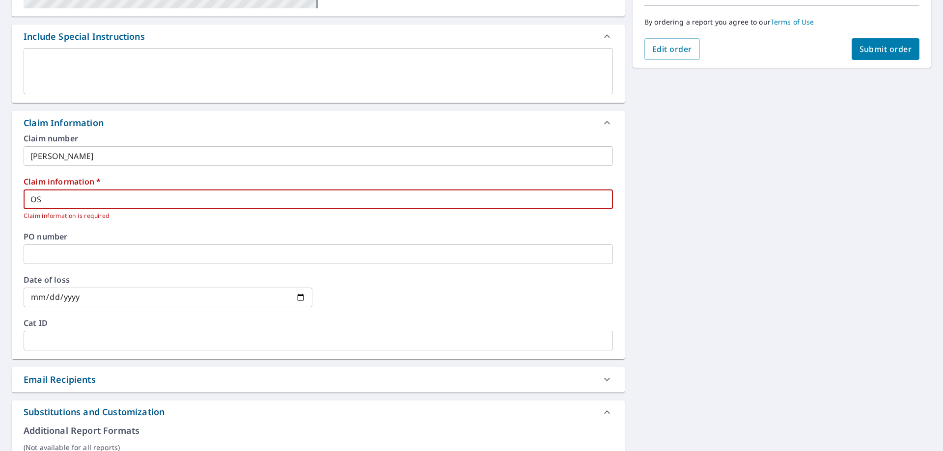
type input "OSM"
checkbox input "true"
type input "OSMA"
checkbox input "true"
type input "[PERSON_NAME]"
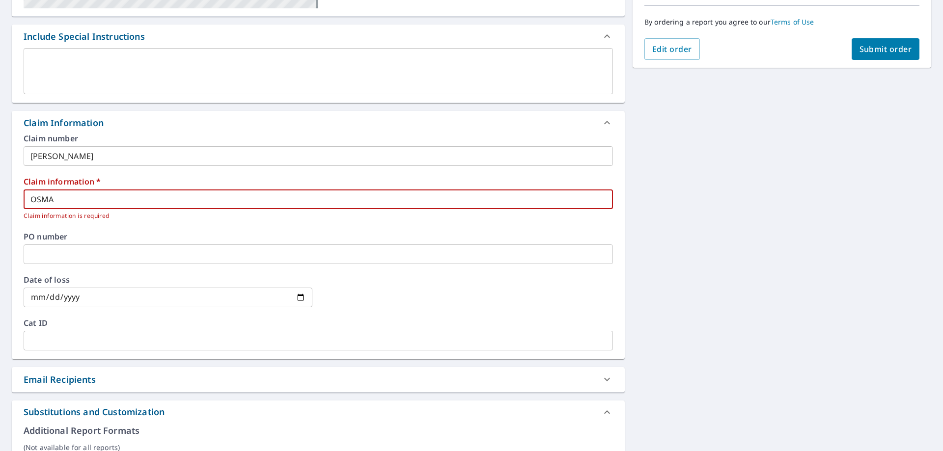
checkbox input "true"
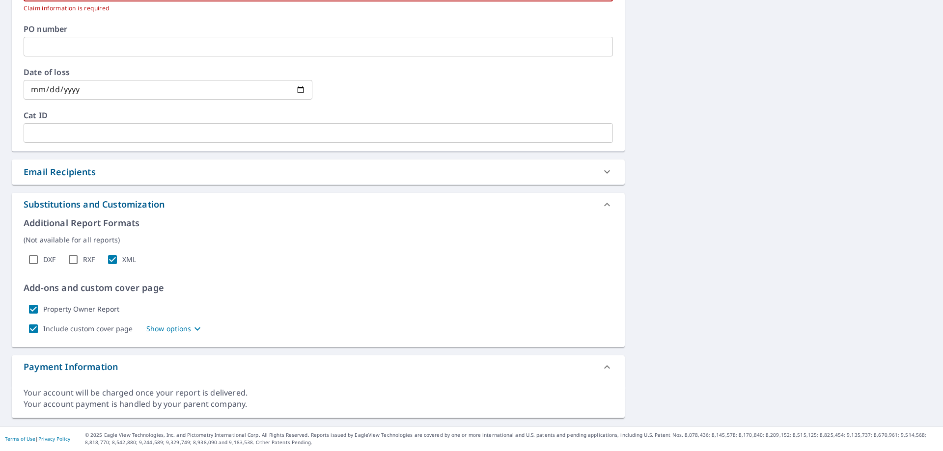
type input "[PERSON_NAME]"
click at [256, 217] on div "Substitutions and Customization Additional Report Formats (Not available for al…" at bounding box center [318, 270] width 613 height 155
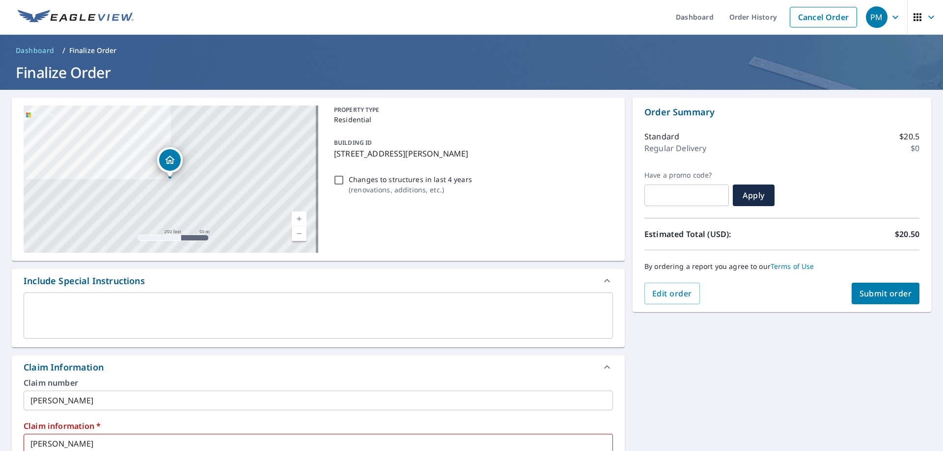
scroll to position [0, 0]
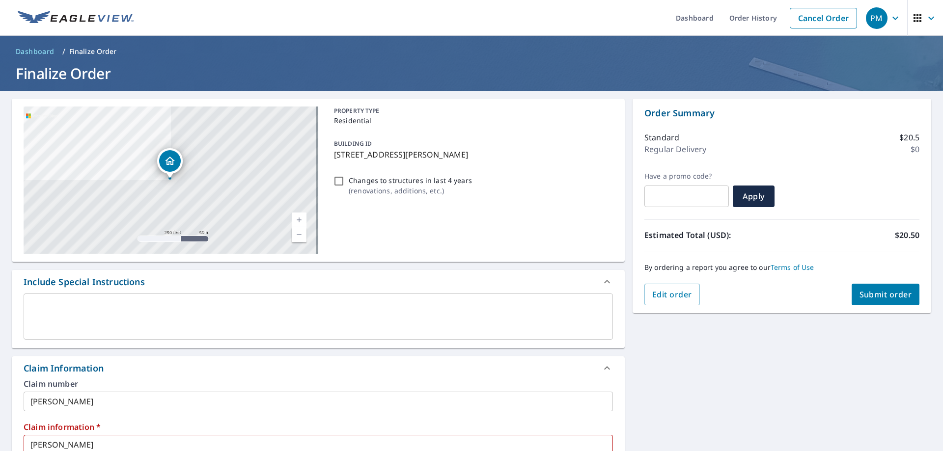
click at [899, 294] on span "Submit order" at bounding box center [886, 294] width 53 height 11
checkbox input "true"
